Goal: Task Accomplishment & Management: Complete application form

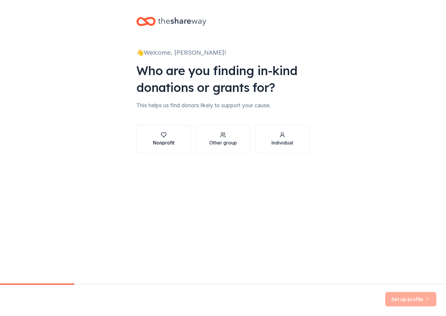
click at [159, 138] on div "Nonprofit" at bounding box center [164, 139] width 22 height 14
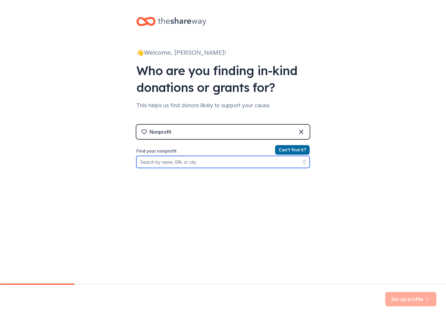
click at [206, 161] on input "Find your nonprofit" at bounding box center [222, 162] width 173 height 12
type input "Kids Chance of Massachusetts"
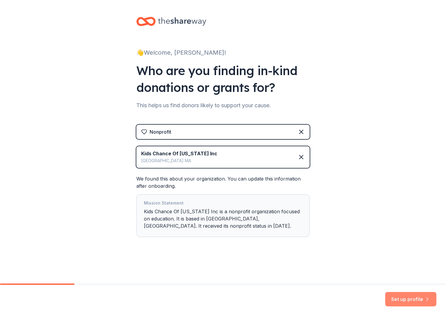
click at [402, 301] on button "Set up profile" at bounding box center [410, 299] width 51 height 14
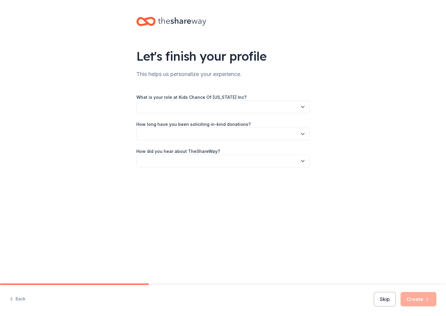
click at [226, 106] on button "button" at bounding box center [222, 107] width 173 height 13
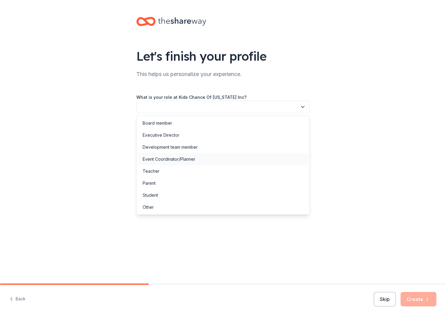
click at [198, 157] on div "Event Coordinator/Planner" at bounding box center [223, 159] width 170 height 12
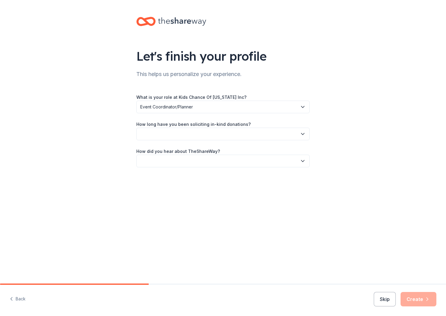
click at [217, 133] on button "button" at bounding box center [222, 134] width 173 height 13
drag, startPoint x: 157, startPoint y: 187, endPoint x: 161, endPoint y: 187, distance: 3.3
click at [158, 187] on div "More than 5 years" at bounding box center [160, 186] width 36 height 7
click at [198, 161] on button "button" at bounding box center [222, 161] width 173 height 13
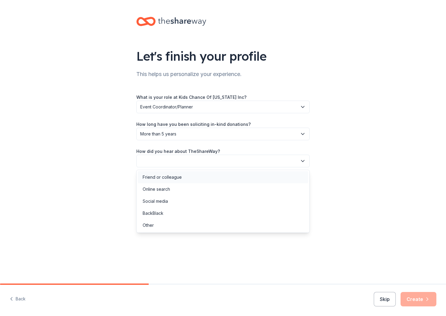
click at [178, 181] on div "Friend or colleague" at bounding box center [223, 177] width 170 height 12
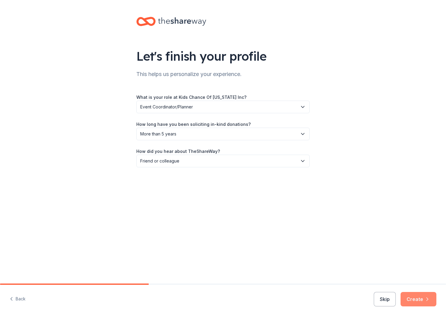
click at [415, 300] on button "Create" at bounding box center [418, 299] width 36 height 14
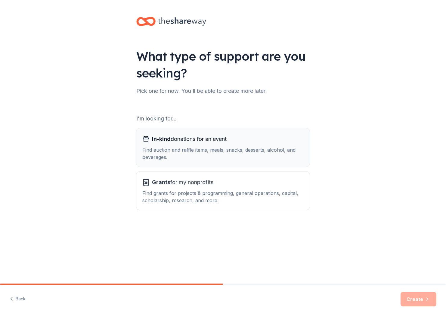
click at [238, 153] on div "Find auction and raffle items, meals, snacks, desserts, alcohol, and beverages." at bounding box center [222, 153] width 161 height 14
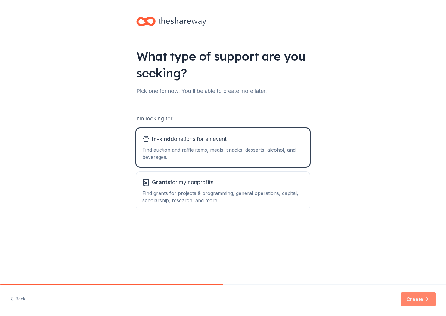
click at [423, 302] on button "Create" at bounding box center [418, 299] width 36 height 14
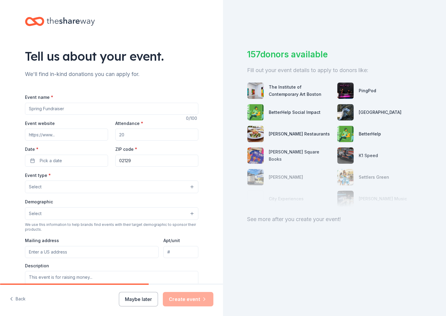
click at [78, 110] on input "Event name *" at bounding box center [111, 109] width 173 height 12
type input "Spring Gala"
click at [71, 138] on input "Event website" at bounding box center [66, 135] width 83 height 12
paste input "https://www.kidschancema.org/events/"
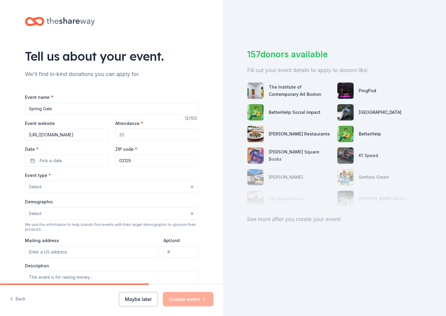
type input "https://www.kidschancema.org/events/"
click at [127, 137] on input "Attendance *" at bounding box center [156, 135] width 83 height 12
click at [127, 136] on input "Attendance *" at bounding box center [156, 135] width 83 height 12
type input "400"
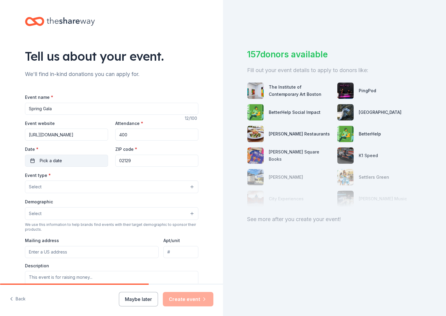
click at [82, 160] on button "Pick a date" at bounding box center [66, 161] width 83 height 12
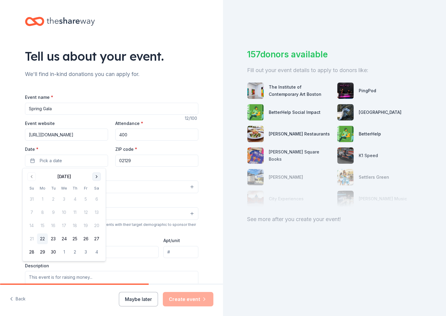
click at [94, 177] on button "Go to next month" at bounding box center [96, 177] width 8 height 8
click at [94, 178] on button "Go to next month" at bounding box center [96, 177] width 8 height 8
click at [95, 178] on button "Go to next month" at bounding box center [96, 177] width 8 height 8
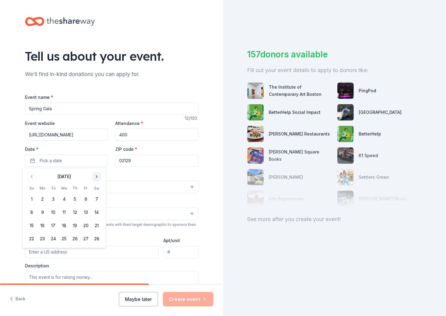
click at [95, 178] on button "Go to next month" at bounding box center [96, 177] width 8 height 8
click at [74, 201] on button "5" at bounding box center [74, 199] width 11 height 11
click at [136, 163] on input "02129" at bounding box center [156, 161] width 83 height 12
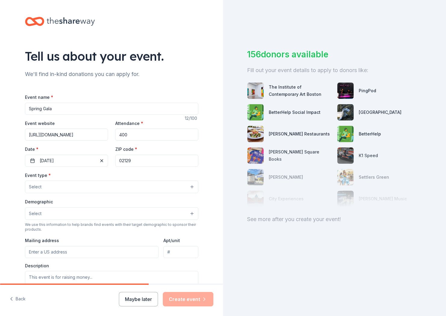
click at [98, 189] on button "Select" at bounding box center [111, 187] width 173 height 13
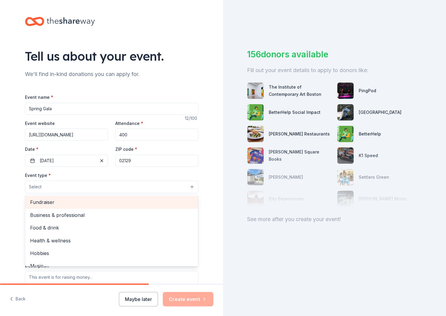
click at [55, 206] on span "Fundraiser" at bounding box center [111, 202] width 163 height 8
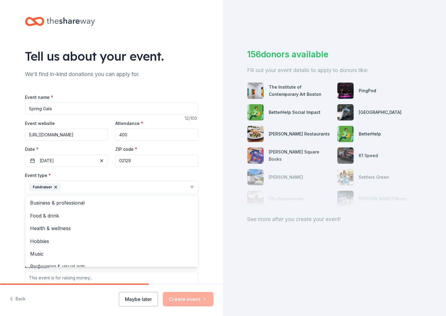
click at [201, 254] on div "Tell us about your event. We'll find in-kind donations you can apply for. Event…" at bounding box center [111, 200] width 192 height 401
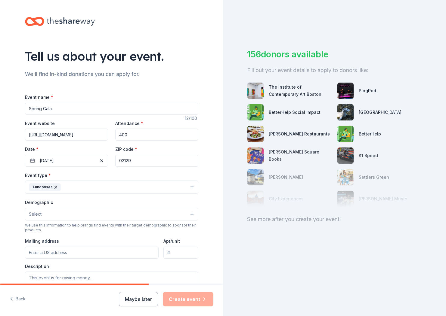
click at [127, 214] on button "Select" at bounding box center [111, 214] width 173 height 13
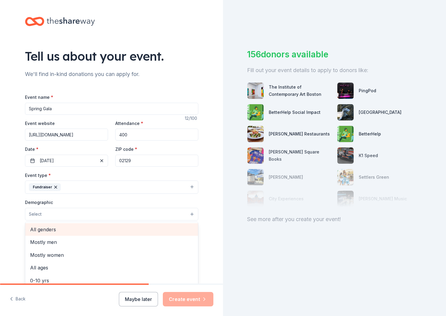
click at [36, 231] on span "All genders" at bounding box center [111, 230] width 163 height 8
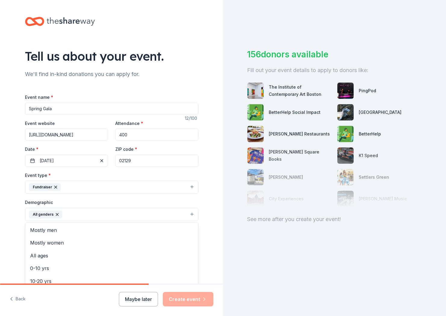
click at [213, 229] on div "Tell us about your event. We'll find in-kind donations you can apply for. Event…" at bounding box center [111, 200] width 223 height 401
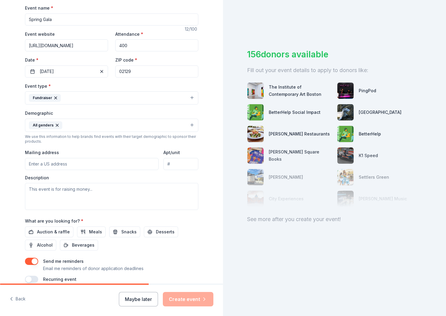
scroll to position [90, 0]
click at [68, 164] on input "Mailing address" at bounding box center [92, 163] width 134 height 12
click at [186, 179] on div "Description" at bounding box center [111, 191] width 173 height 35
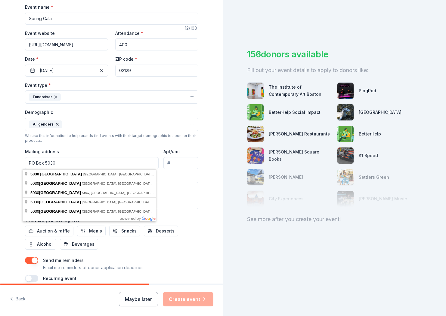
click at [77, 164] on input "PO Box 5030" at bounding box center [92, 163] width 134 height 12
type input "PO Box 5030 Andover, MA 01810"
click at [201, 177] on div "Tell us about your event. We'll find in-kind donations you can apply for. Event…" at bounding box center [111, 110] width 192 height 401
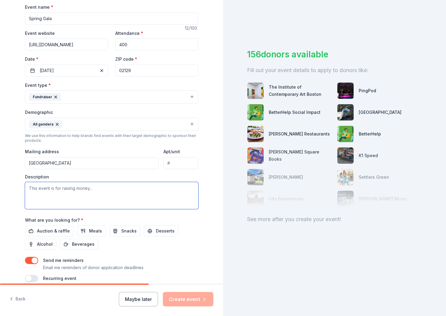
click at [131, 195] on textarea at bounding box center [111, 195] width 173 height 27
click at [87, 189] on textarea at bounding box center [111, 195] width 173 height 27
paste textarea "We are here this evening to support families whose foundation has been shaken b…"
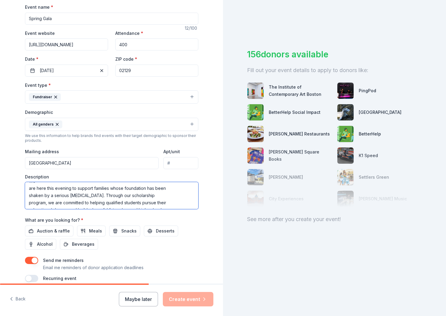
scroll to position [0, 0]
drag, startPoint x: 26, startPoint y: 195, endPoint x: 41, endPoint y: 194, distance: 16.0
click at [27, 196] on textarea "We are here this evening to support families whose foundation has been shaken b…" at bounding box center [111, 195] width 173 height 27
drag, startPoint x: 76, startPoint y: 190, endPoint x: 39, endPoint y: 191, distance: 37.3
click at [39, 191] on textarea "We are here this evening to support families whose foundation has been shaken b…" at bounding box center [111, 195] width 173 height 27
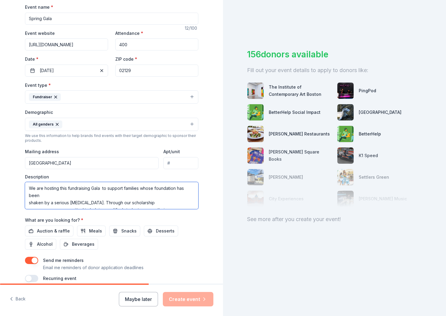
click at [25, 202] on textarea "We are hosting this fundraising Gala to support families whose foundation has b…" at bounding box center [111, 195] width 173 height 27
click at [178, 198] on textarea "We are hosting this fundraising Gala to support families whose foundation has b…" at bounding box center [111, 195] width 173 height 27
click at [172, 198] on textarea "We are hosting this fundraising Gala to support families whose foundation has b…" at bounding box center [111, 195] width 173 height 27
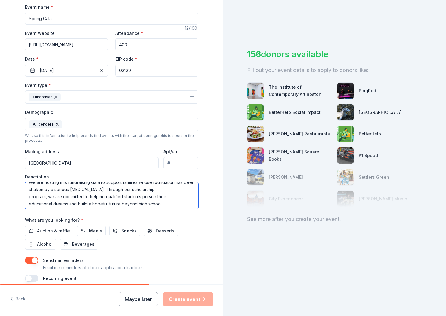
scroll to position [7, 0]
click at [178, 201] on textarea "We are hosting this fundraising Gala to support families whose foundation has b…" at bounding box center [111, 195] width 173 height 27
type textarea "We are hosting this fundraising Gala to support families whose foundation has b…"
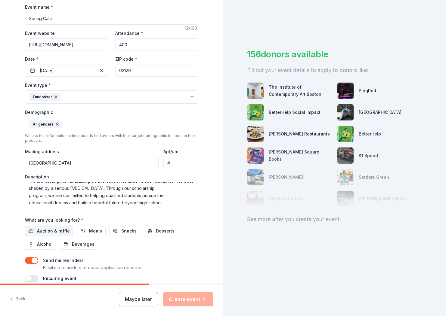
click at [54, 232] on span "Auction & raffle" at bounding box center [53, 231] width 33 height 7
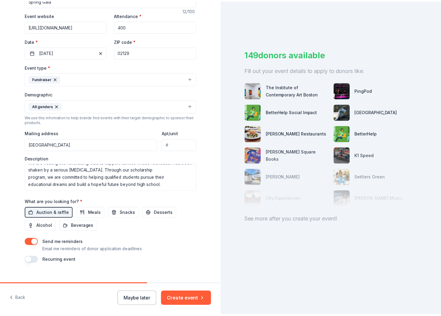
scroll to position [118, 0]
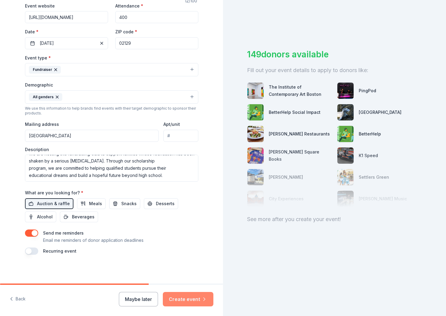
click at [189, 297] on button "Create event" at bounding box center [188, 299] width 51 height 14
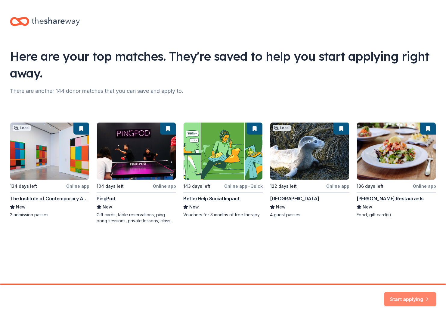
click at [407, 298] on button "Start applying" at bounding box center [410, 296] width 52 height 14
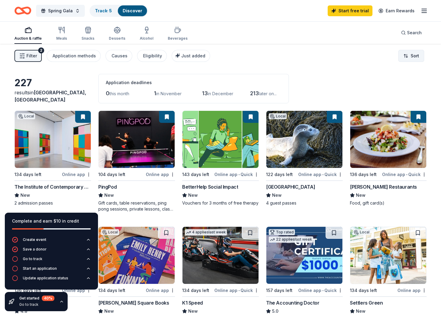
click at [413, 58] on html "01810 Andover , MA , USA 5030 Andover Trail Andover, MA 01810 , USA 5030 Andove…" at bounding box center [220, 158] width 441 height 316
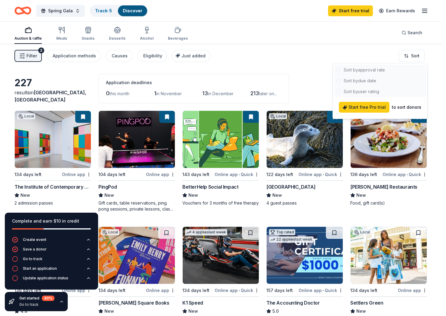
click at [314, 70] on html "01810 Andover , MA , USA 5030 Andover Trail Andover, MA 01810 , USA 5030 Andove…" at bounding box center [223, 158] width 446 height 316
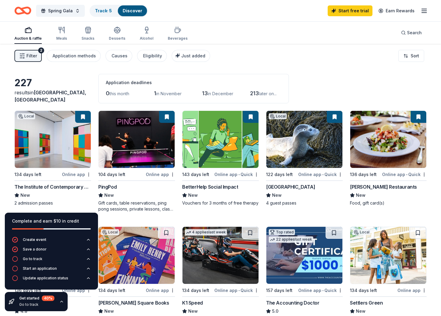
click at [386, 147] on img at bounding box center [388, 139] width 76 height 57
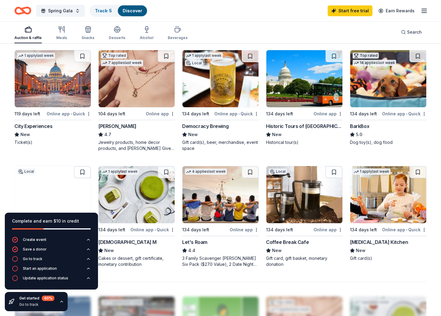
scroll to position [289, 0]
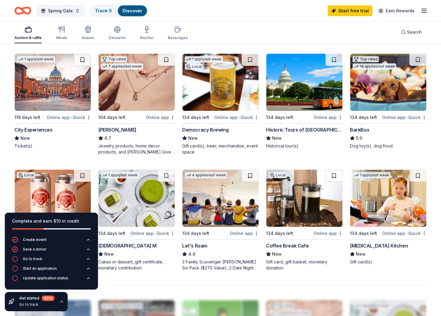
click at [139, 83] on img at bounding box center [137, 82] width 76 height 57
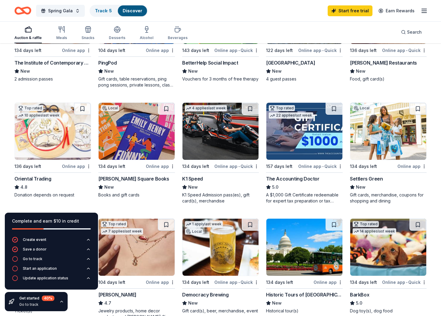
scroll to position [139, 0]
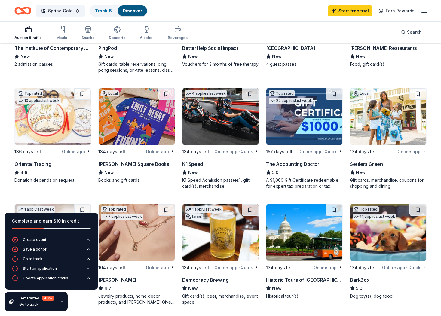
click at [232, 233] on img at bounding box center [220, 232] width 76 height 57
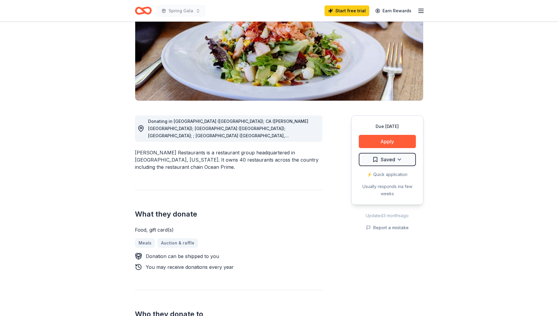
scroll to position [30, 0]
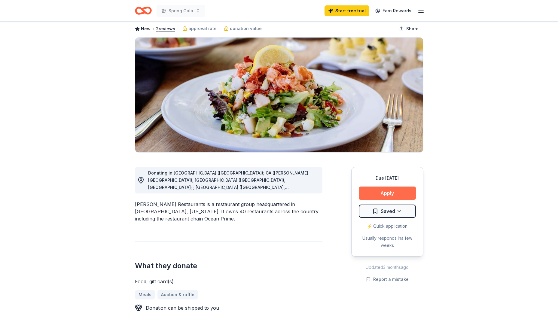
click at [390, 192] on button "Apply" at bounding box center [387, 193] width 57 height 13
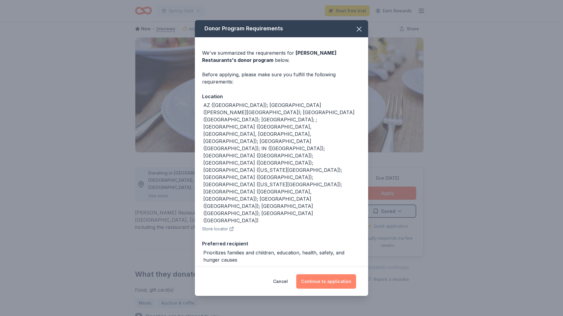
click at [327, 282] on button "Continue to application" at bounding box center [326, 281] width 60 height 14
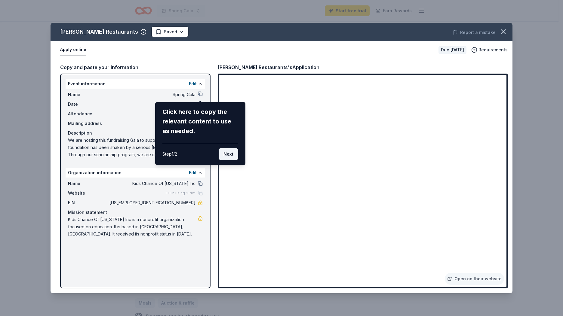
click at [231, 155] on button "Next" at bounding box center [229, 154] width 20 height 12
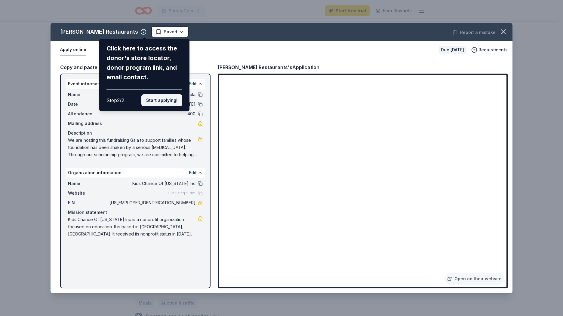
click at [158, 101] on button "Start applying!" at bounding box center [161, 100] width 41 height 12
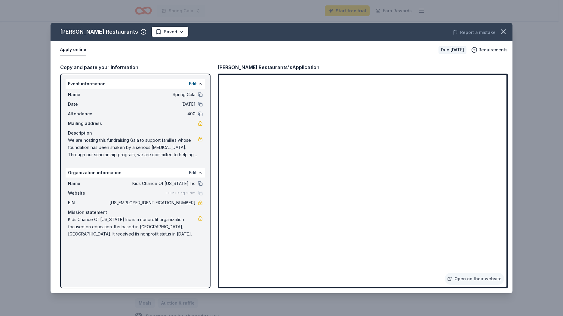
click at [192, 173] on button "Edit" at bounding box center [193, 172] width 8 height 7
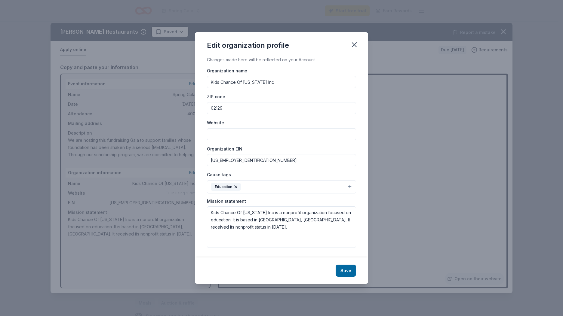
click at [259, 133] on input "Website" at bounding box center [281, 134] width 149 height 12
paste input "[URL][DOMAIN_NAME]"
type input "[URL][DOMAIN_NAME]"
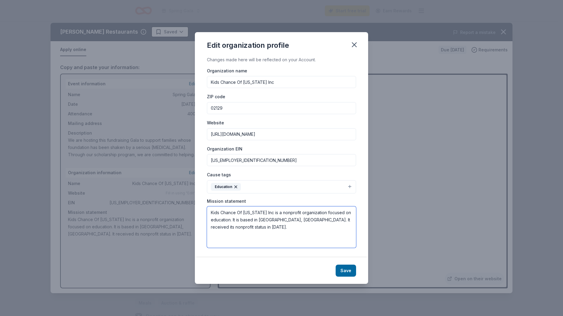
click at [308, 229] on textarea "Kids Chance Of [US_STATE] Inc is a nonprofit organization focused on education.…" at bounding box center [281, 227] width 149 height 41
click at [348, 268] on button "Save" at bounding box center [346, 271] width 20 height 12
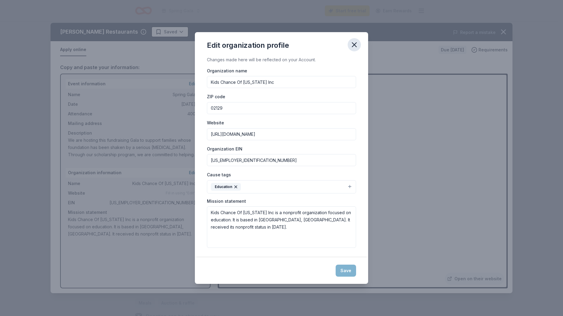
click at [353, 47] on icon "button" at bounding box center [354, 45] width 8 height 8
click at [346, 270] on div "Save" at bounding box center [281, 271] width 173 height 26
click at [302, 238] on textarea "Kids Chance Of [US_STATE] Inc is a nonprofit organization focused on education.…" at bounding box center [281, 227] width 149 height 41
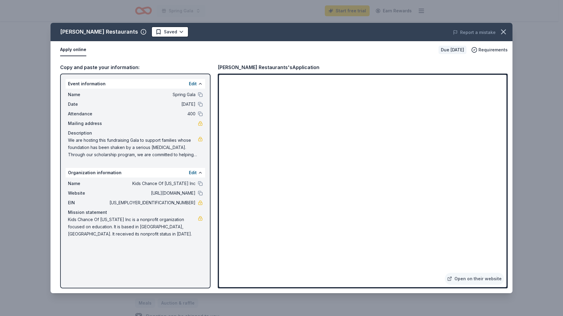
click at [68, 51] on button "Apply online" at bounding box center [73, 50] width 26 height 13
click at [502, 33] on icon "button" at bounding box center [503, 32] width 4 height 4
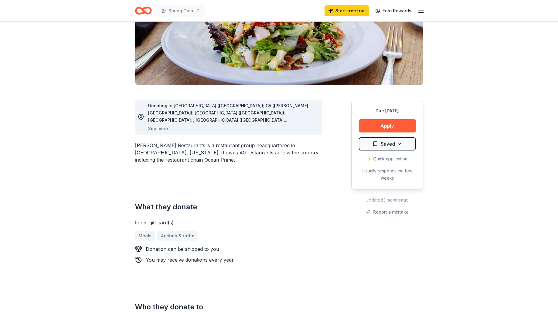
scroll to position [0, 0]
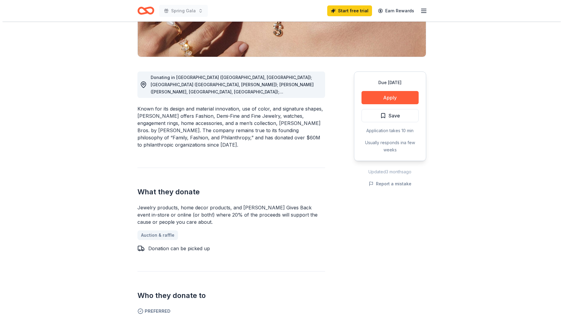
scroll to position [120, 0]
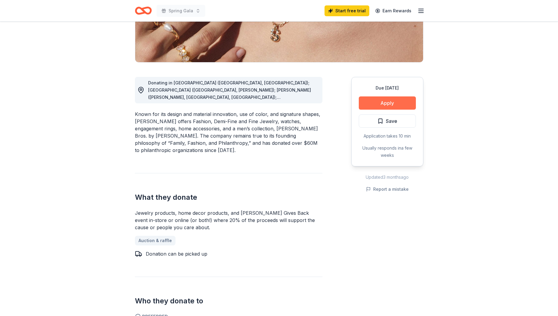
click at [391, 103] on button "Apply" at bounding box center [387, 103] width 57 height 13
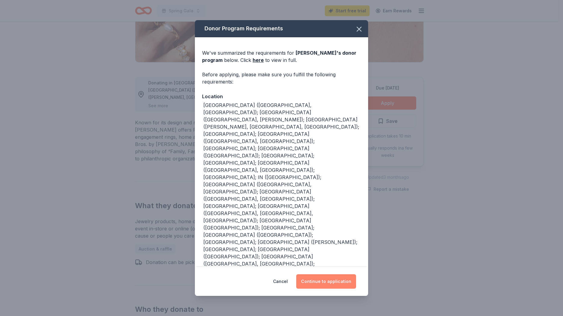
click at [320, 274] on button "Continue to application" at bounding box center [326, 281] width 60 height 14
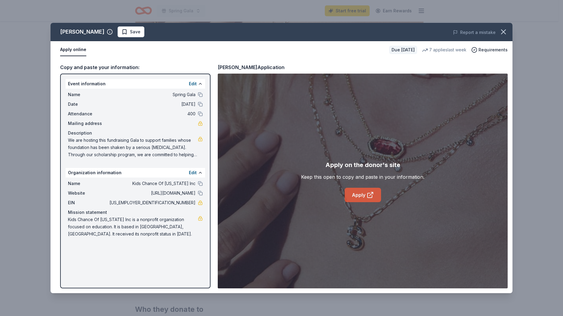
click at [359, 195] on link "Apply" at bounding box center [363, 195] width 36 height 14
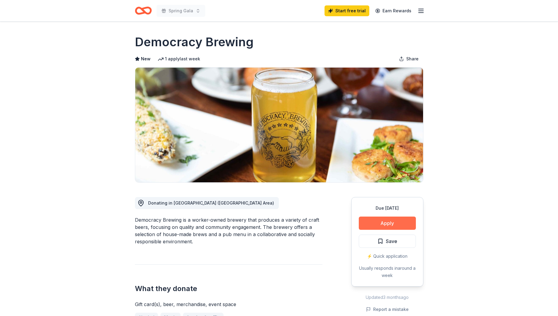
click at [383, 222] on button "Apply" at bounding box center [387, 223] width 57 height 13
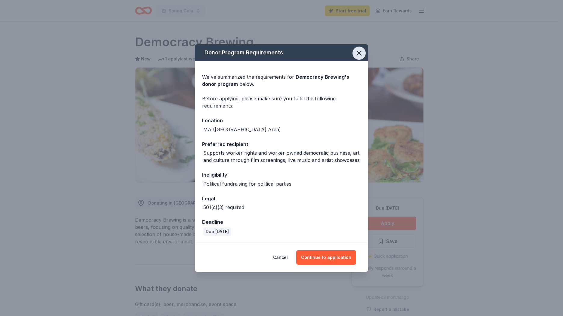
click at [357, 56] on icon "button" at bounding box center [359, 53] width 8 height 8
